Goal: Manage account settings

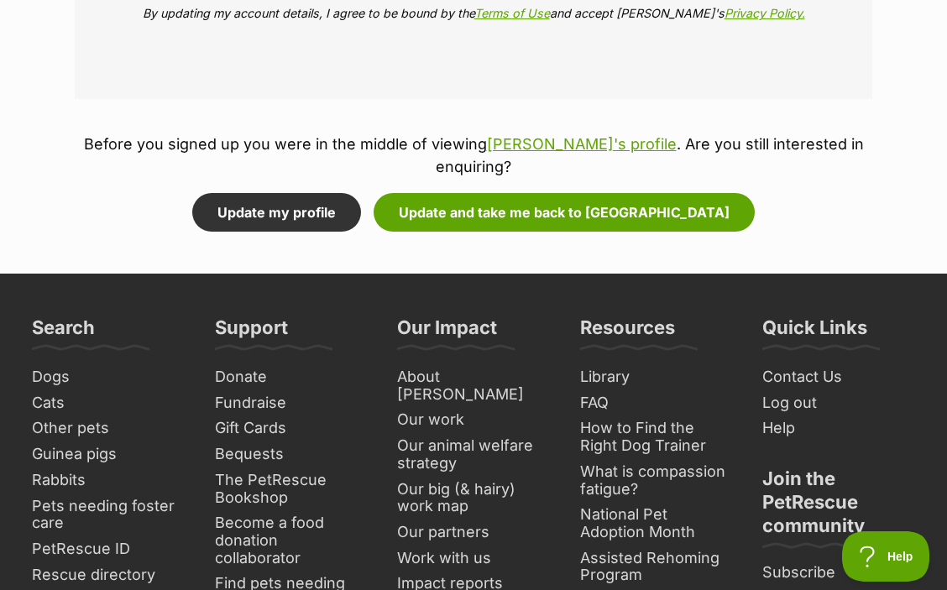
scroll to position [3442, 0]
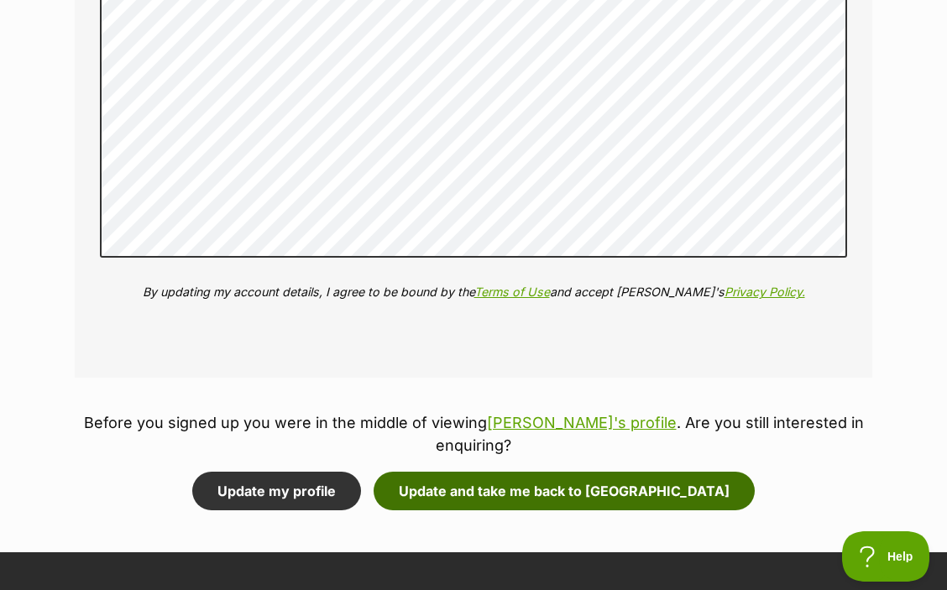
click at [534, 472] on button "Update and take me back to [GEOGRAPHIC_DATA]" at bounding box center [563, 491] width 381 height 39
